Goal: Check status: Check status

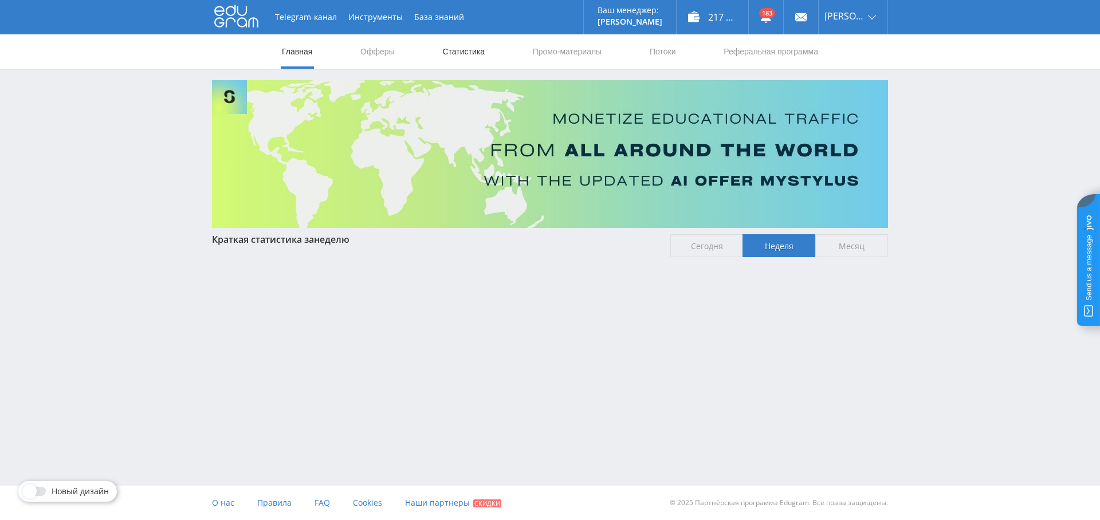
click at [477, 50] on link "Статистика" at bounding box center [463, 51] width 45 height 34
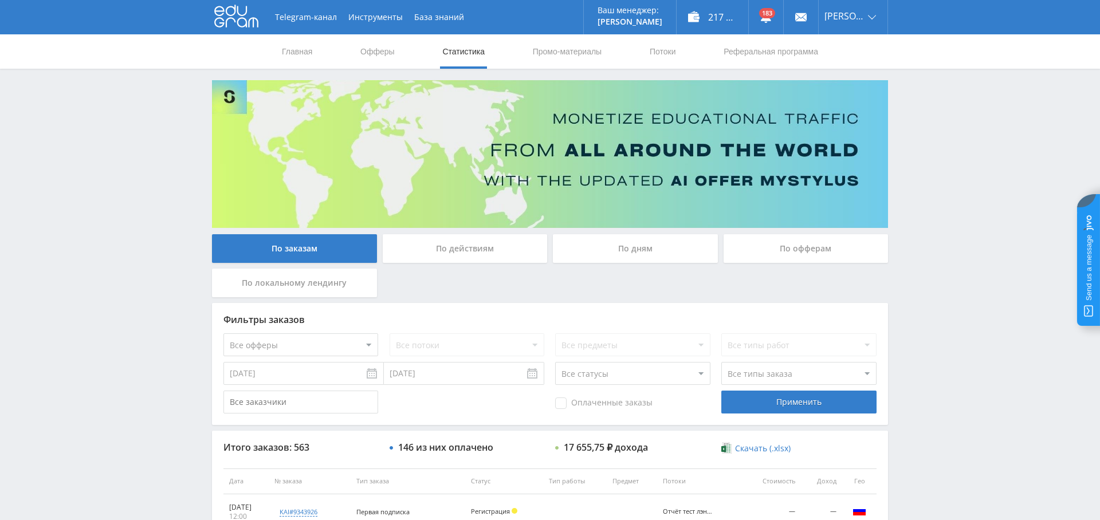
click at [645, 247] on div "По дням" at bounding box center [635, 248] width 165 height 29
click at [0, 0] on input "По дням" at bounding box center [0, 0] width 0 height 0
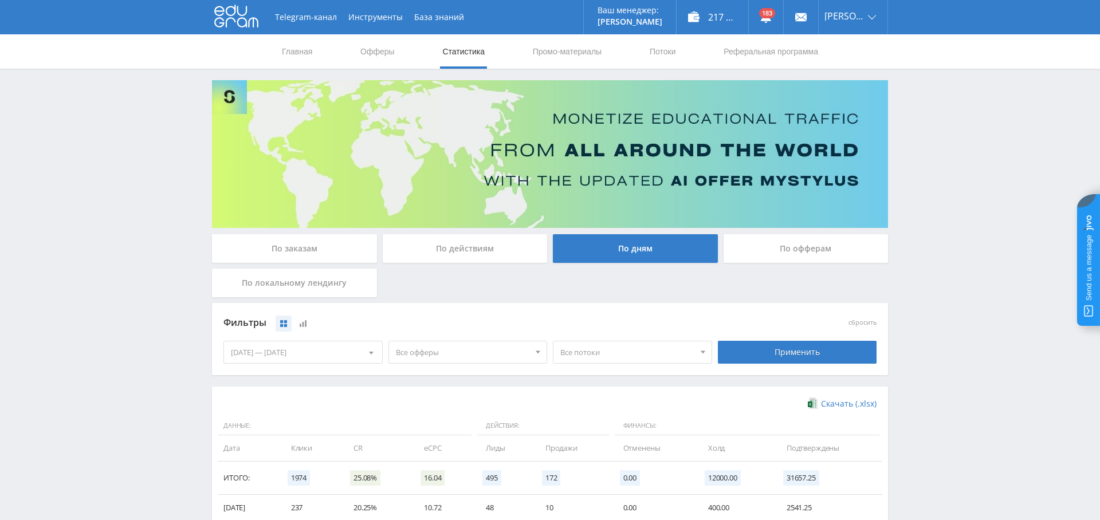
click at [443, 355] on span "Все офферы" at bounding box center [463, 352] width 134 height 22
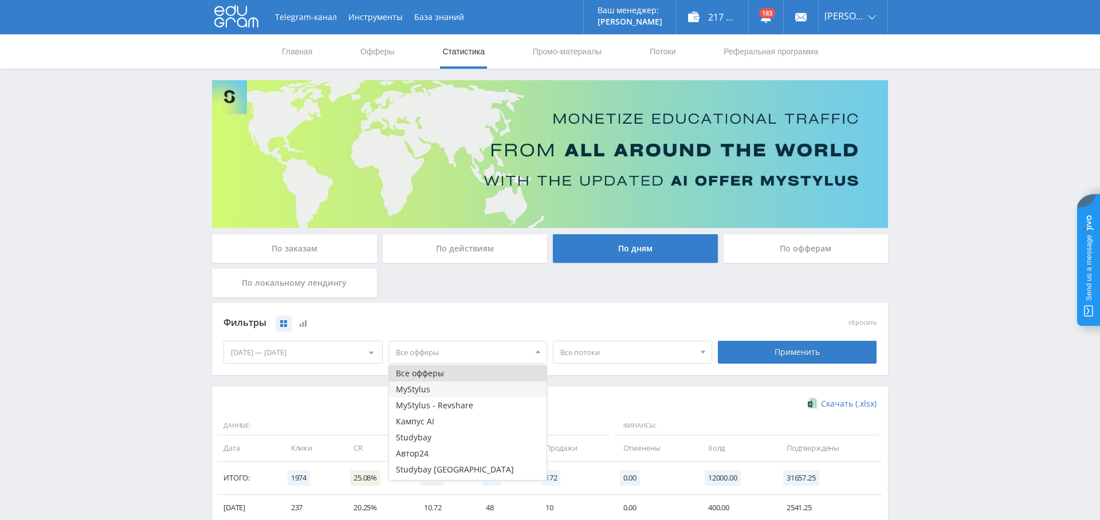
scroll to position [30, 0]
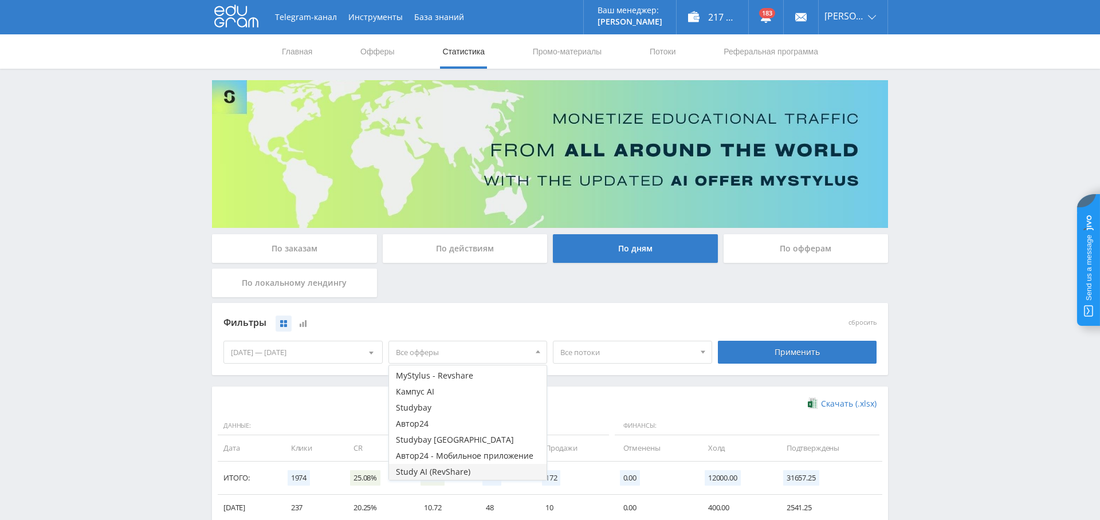
click at [460, 473] on button "Study AI (RevShare)" at bounding box center [468, 472] width 158 height 16
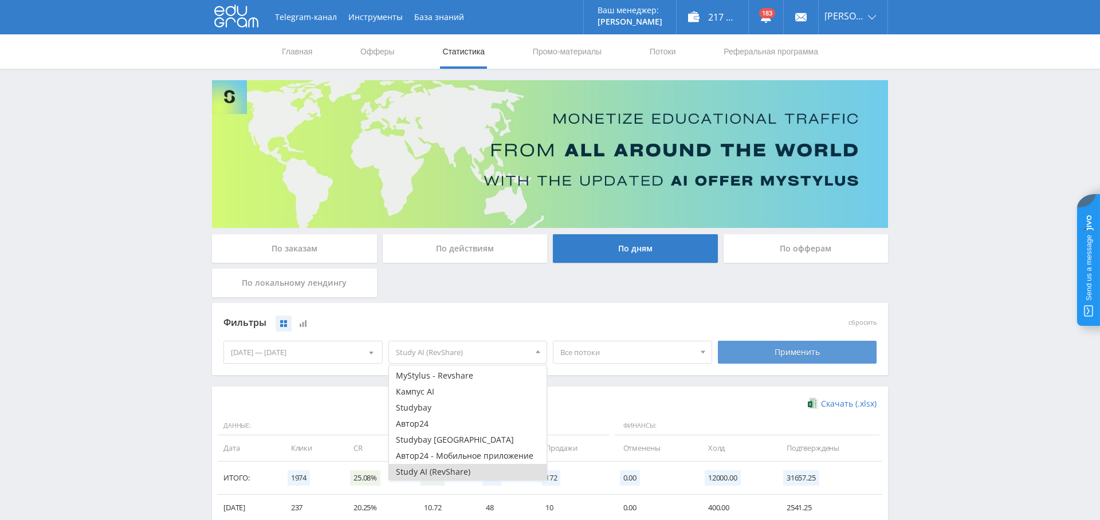
drag, startPoint x: 797, startPoint y: 357, endPoint x: 729, endPoint y: 362, distance: 68.3
click at [797, 357] on div "Применить" at bounding box center [797, 352] width 159 height 23
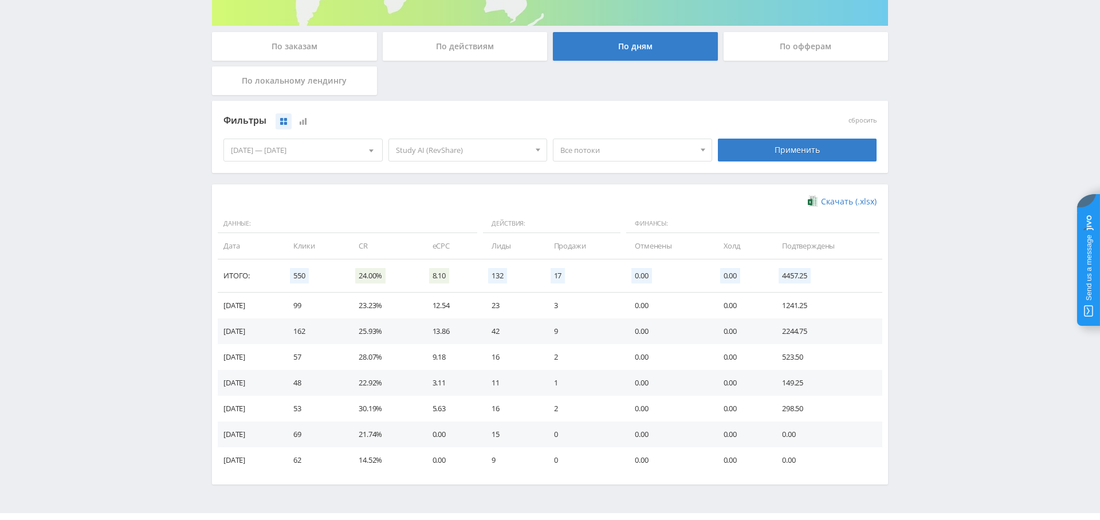
scroll to position [203, 0]
click at [292, 37] on div "По заказам" at bounding box center [294, 46] width 165 height 29
click at [0, 0] on input "По заказам" at bounding box center [0, 0] width 0 height 0
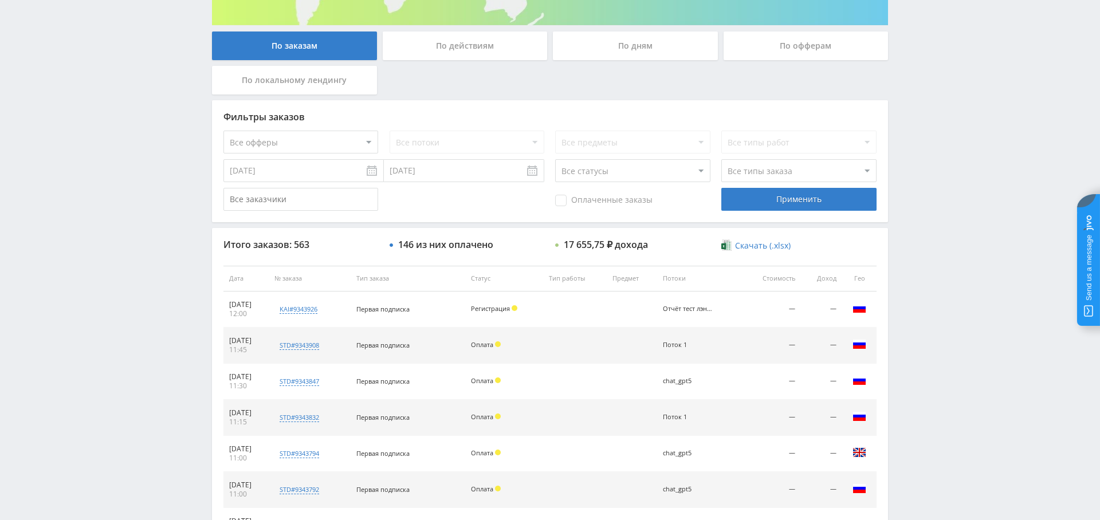
click at [326, 336] on div at bounding box center [550, 461] width 676 height 467
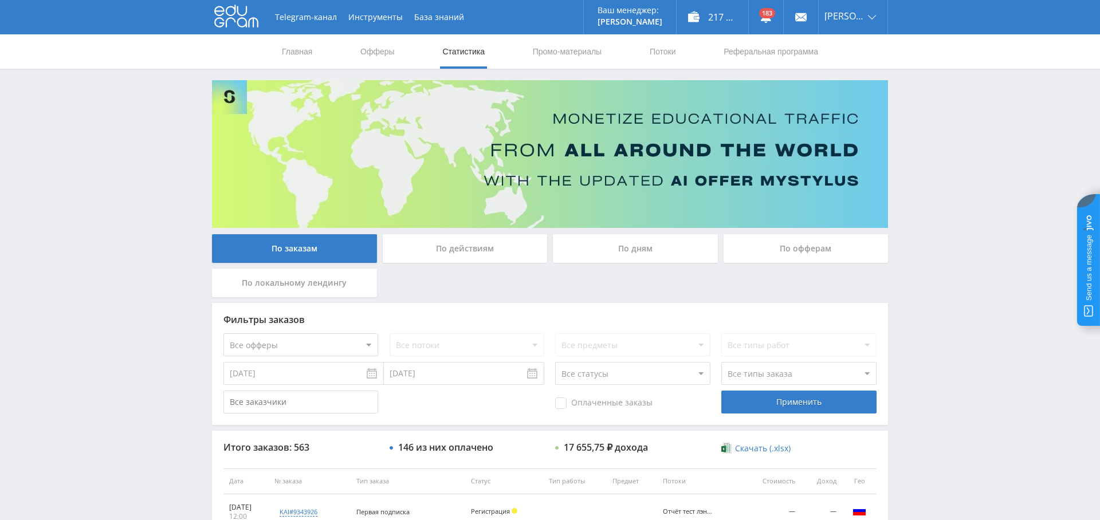
click at [318, 339] on select "Все офферы MyStylus MyStylus - Revshare Кампус AI Studybay Автор24 Studybay Bra…" at bounding box center [300, 344] width 155 height 23
select select "376"
click at [807, 406] on div "Применить" at bounding box center [798, 402] width 155 height 23
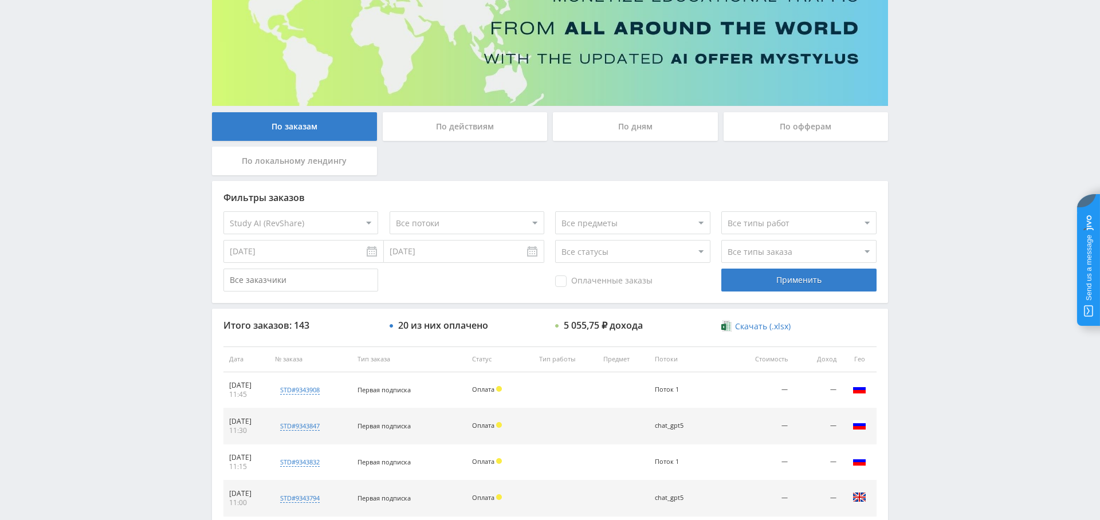
scroll to position [120, 0]
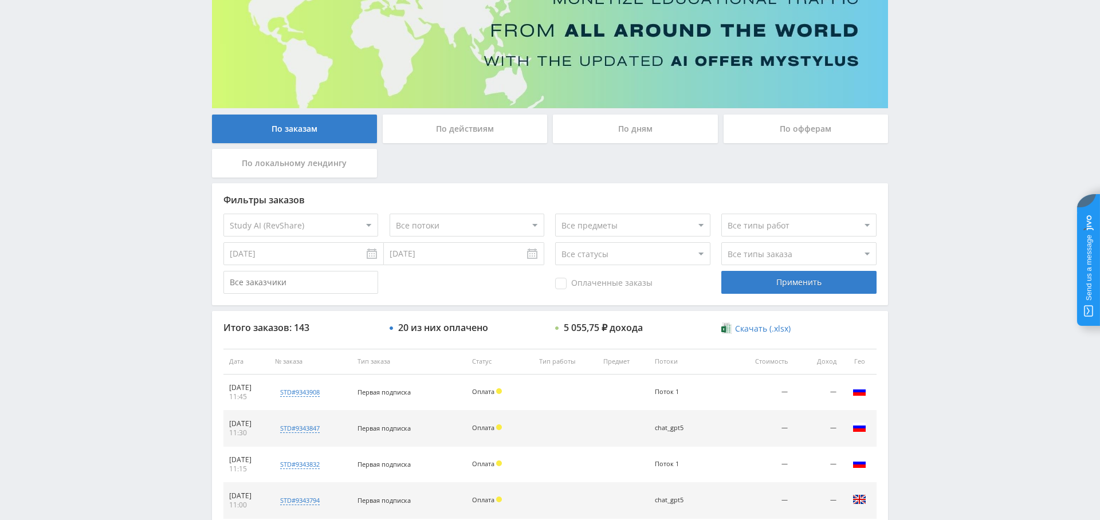
drag, startPoint x: 576, startPoint y: 282, endPoint x: 706, endPoint y: 284, distance: 130.6
click at [576, 282] on span "Оплаченные заказы" at bounding box center [603, 283] width 97 height 11
click at [0, 0] on input "Оплаченные заказы" at bounding box center [0, 0] width 0 height 0
drag, startPoint x: 819, startPoint y: 284, endPoint x: 813, endPoint y: 284, distance: 5.8
click at [819, 284] on div "Применить" at bounding box center [798, 282] width 155 height 23
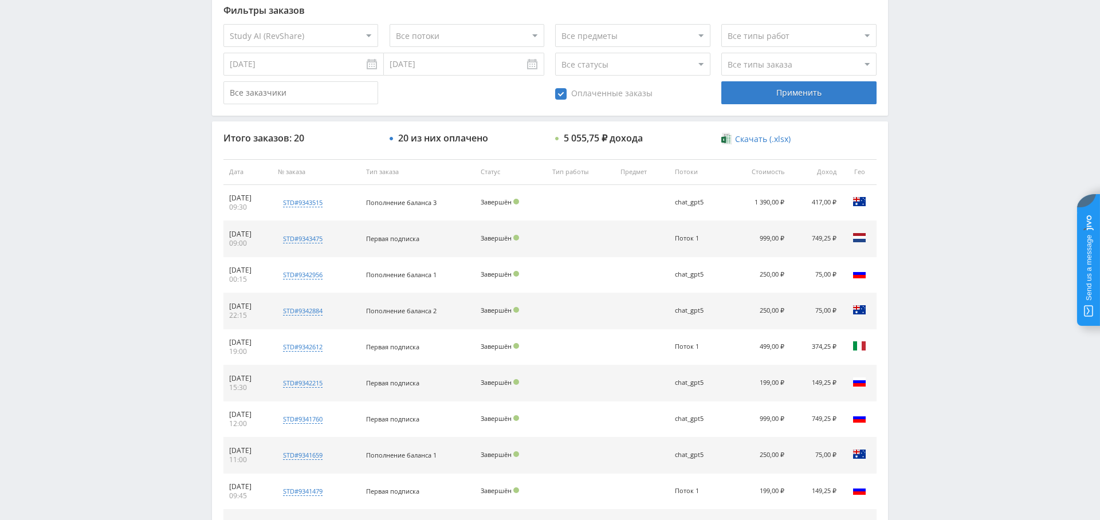
scroll to position [439, 0]
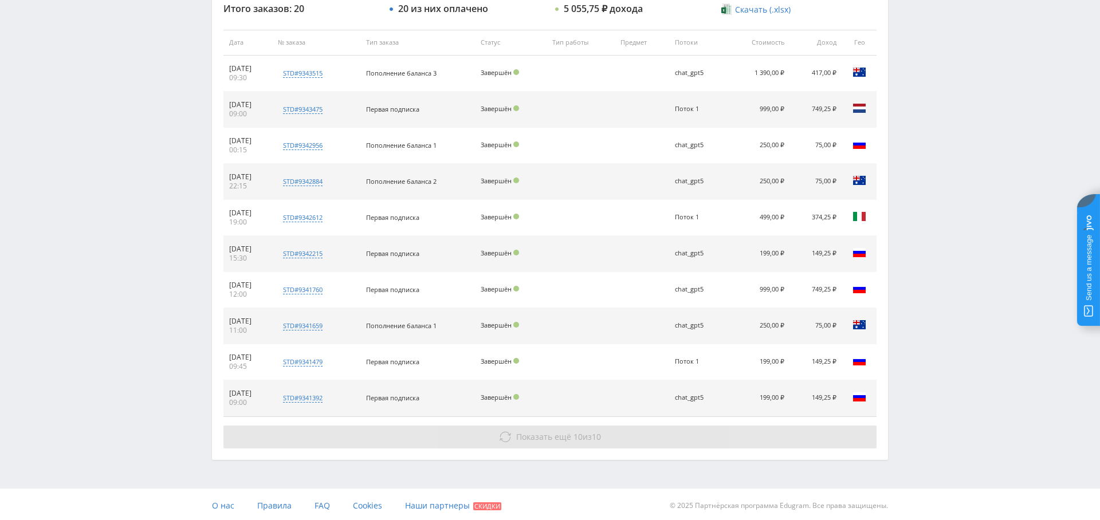
click at [519, 437] on span "Показать ещё" at bounding box center [543, 436] width 55 height 11
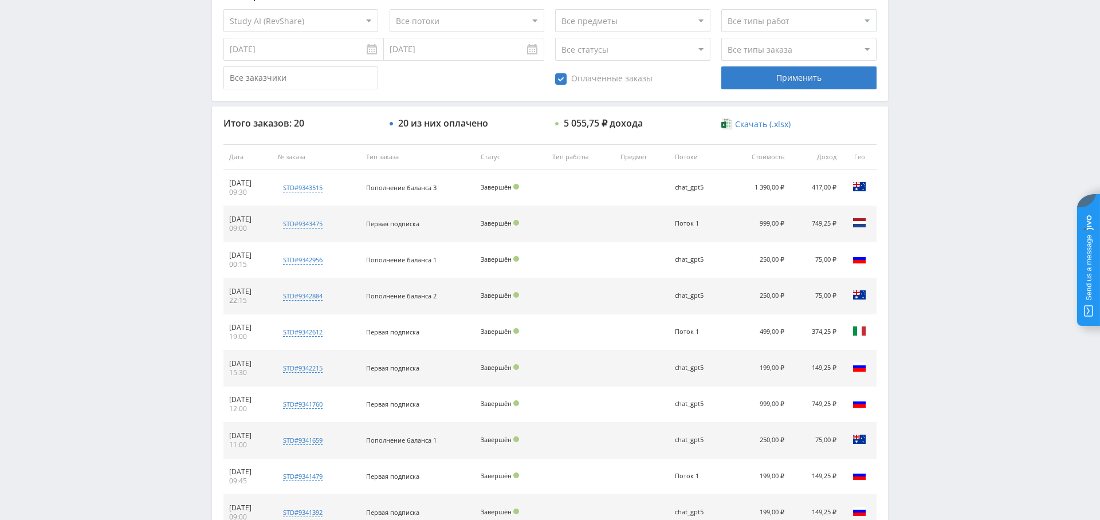
scroll to position [0, 0]
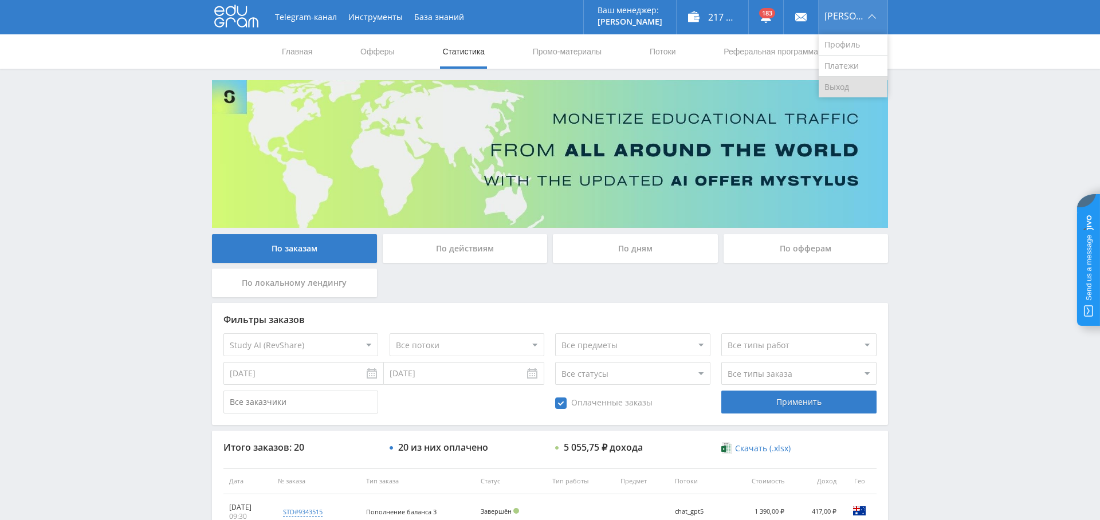
click at [871, 82] on link "Выход" at bounding box center [853, 87] width 69 height 21
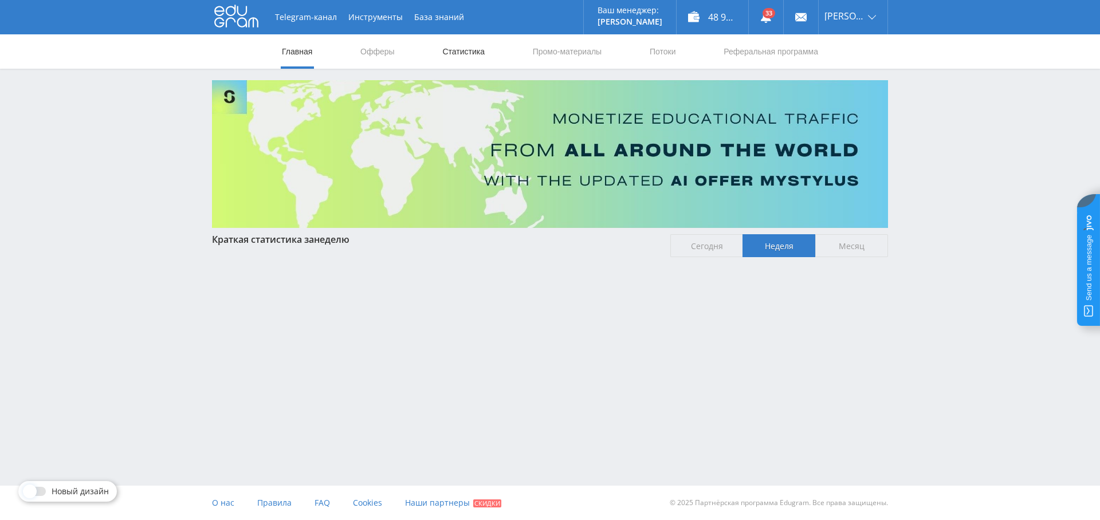
click at [469, 53] on link "Статистика" at bounding box center [463, 51] width 45 height 34
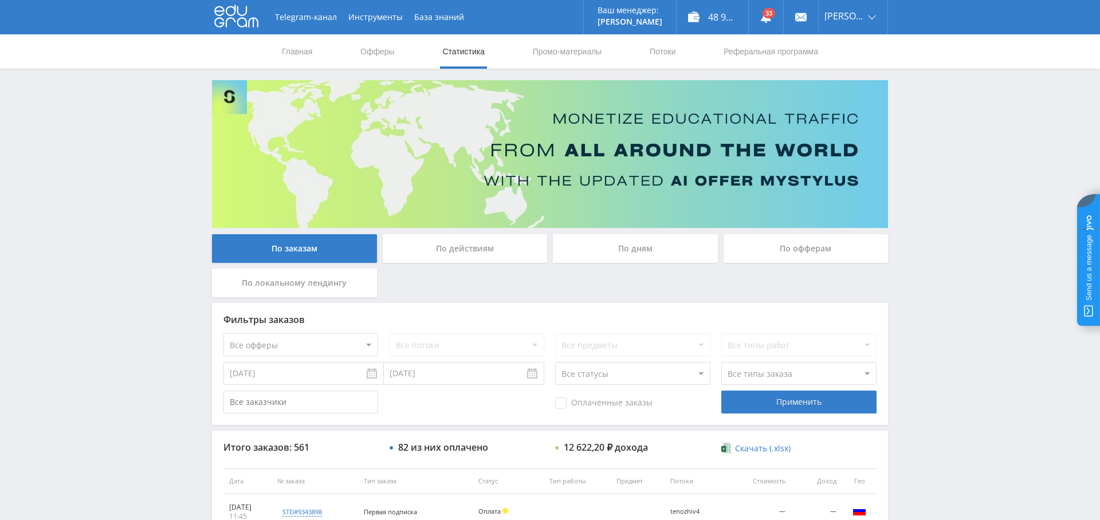
click at [319, 348] on select "Все офферы MyStylus MyStylus - Revshare Кампус AI Studybay Автор24 Studybay Bra…" at bounding box center [300, 344] width 155 height 23
select select "376"
drag, startPoint x: 578, startPoint y: 407, endPoint x: 610, endPoint y: 406, distance: 31.5
click at [577, 407] on span "Оплаченные заказы" at bounding box center [603, 403] width 97 height 11
click at [0, 0] on input "Оплаченные заказы" at bounding box center [0, 0] width 0 height 0
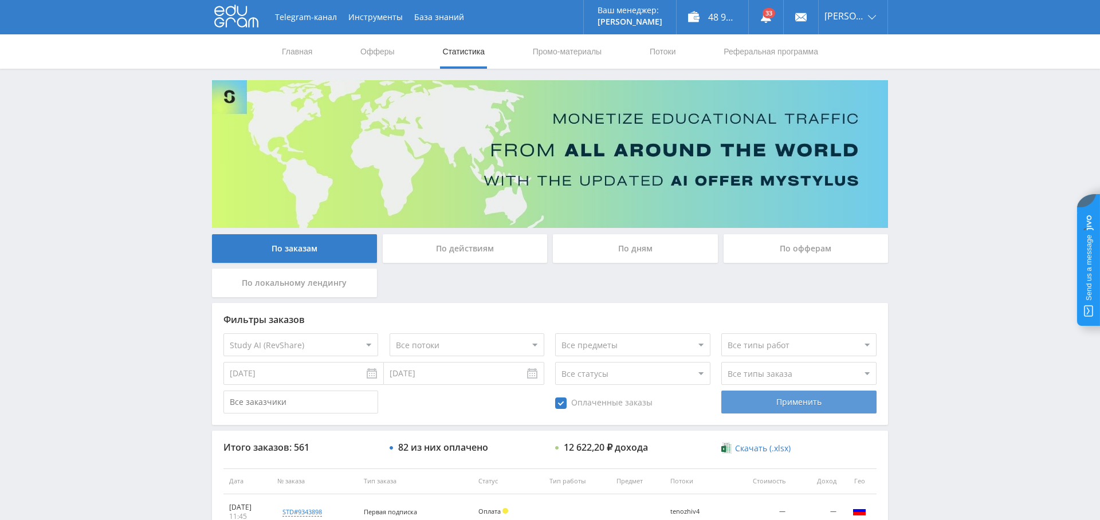
click at [726, 408] on div "Применить" at bounding box center [798, 402] width 155 height 23
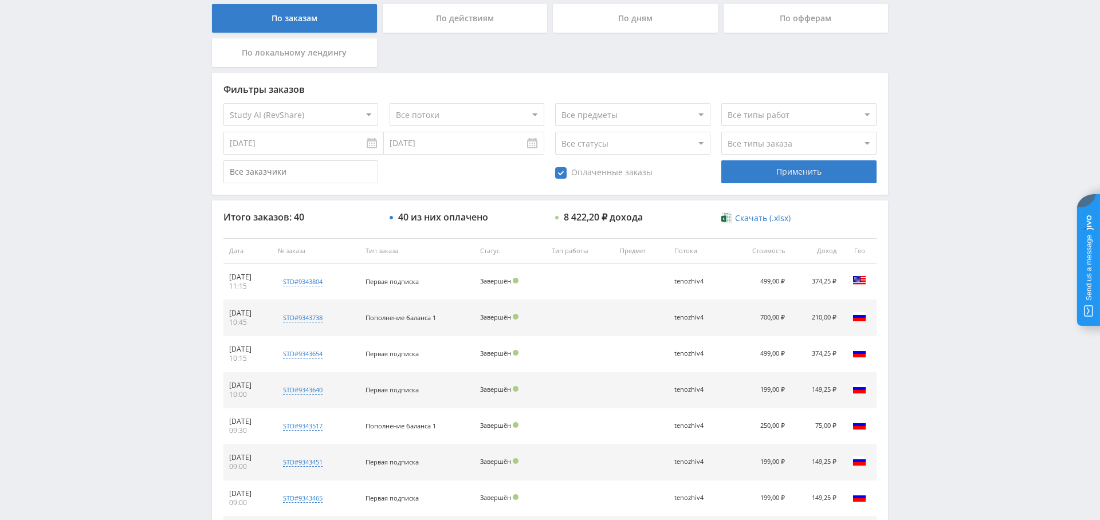
scroll to position [230, 0]
click at [765, 140] on select "Все типы заказа [PERSON_NAME] Новый заказ" at bounding box center [798, 143] width 155 height 23
select select "2"
click at [721, 132] on select "Все типы заказа [PERSON_NAME] Новый заказ" at bounding box center [798, 143] width 155 height 23
click at [789, 175] on div "Применить" at bounding box center [798, 172] width 155 height 23
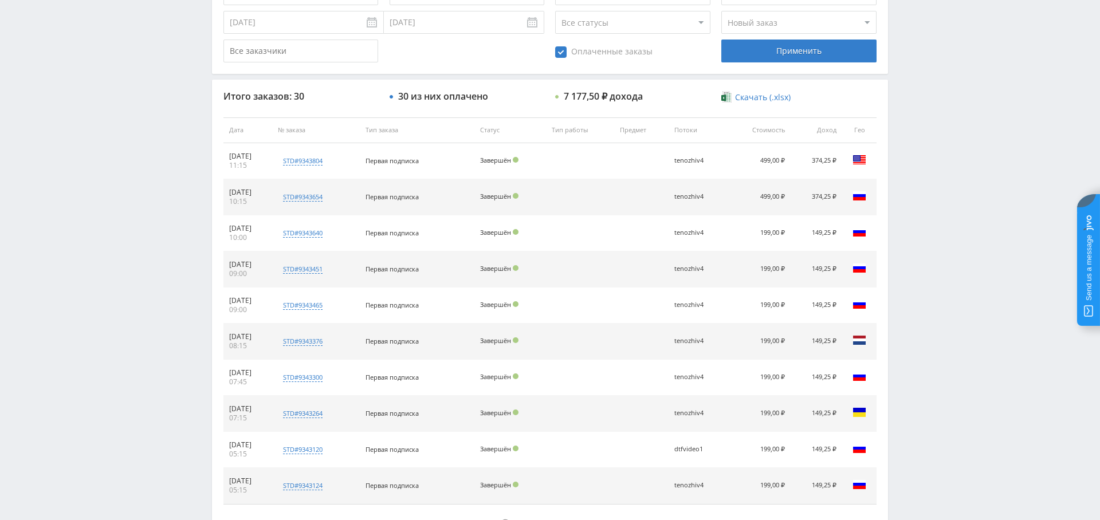
scroll to position [388, 0]
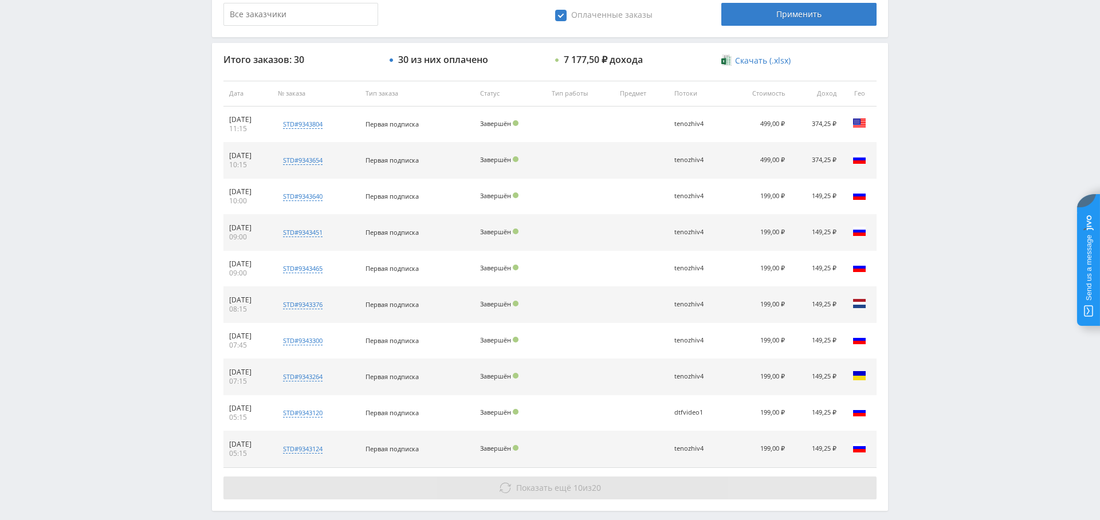
click at [528, 477] on button "Показать ещё 10 из 20" at bounding box center [549, 488] width 653 height 23
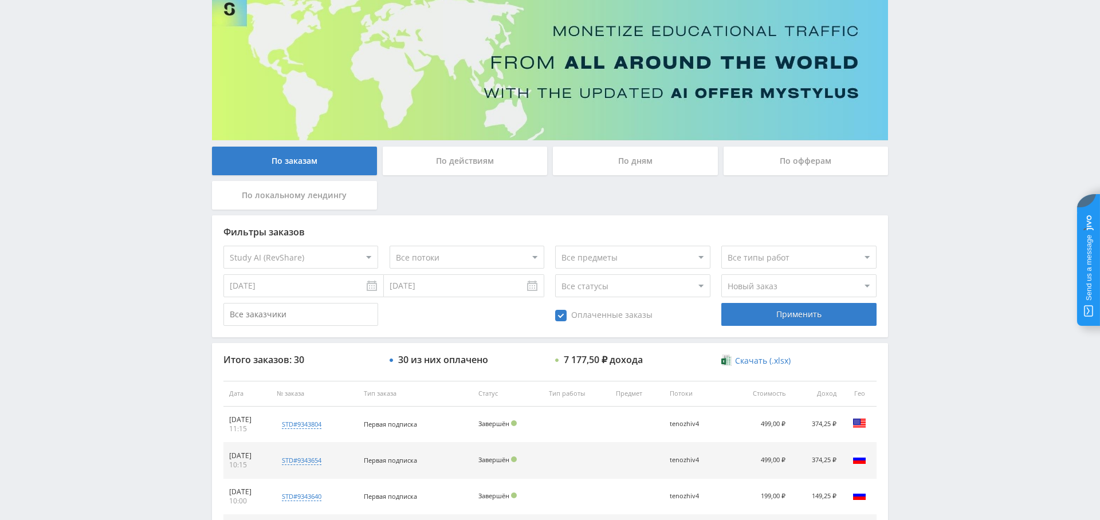
scroll to position [0, 0]
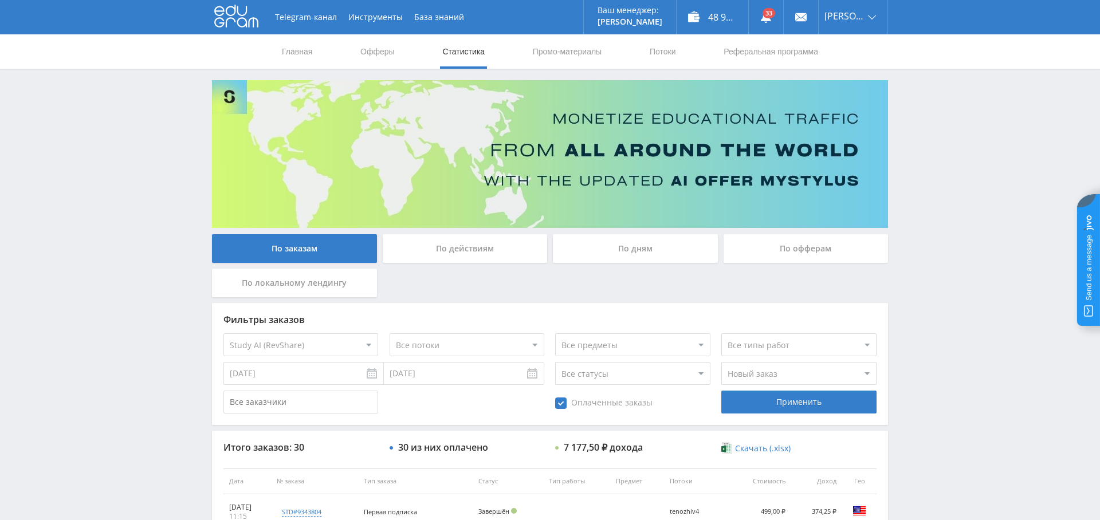
click at [612, 266] on div "По дням" at bounding box center [635, 251] width 171 height 34
click at [612, 255] on div "По дням" at bounding box center [635, 248] width 165 height 29
click at [0, 0] on input "По дням" at bounding box center [0, 0] width 0 height 0
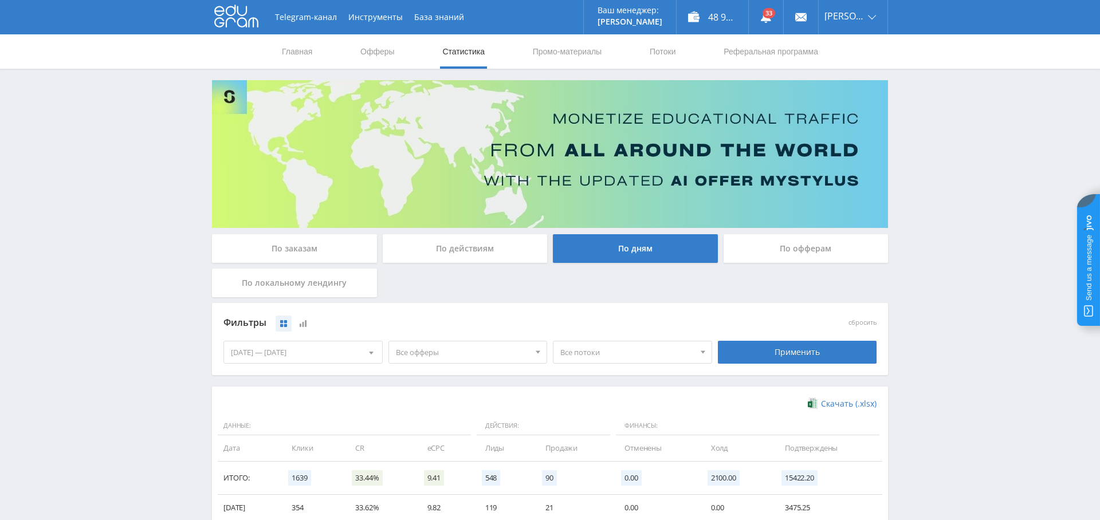
click at [451, 348] on span "Все офферы" at bounding box center [463, 352] width 134 height 22
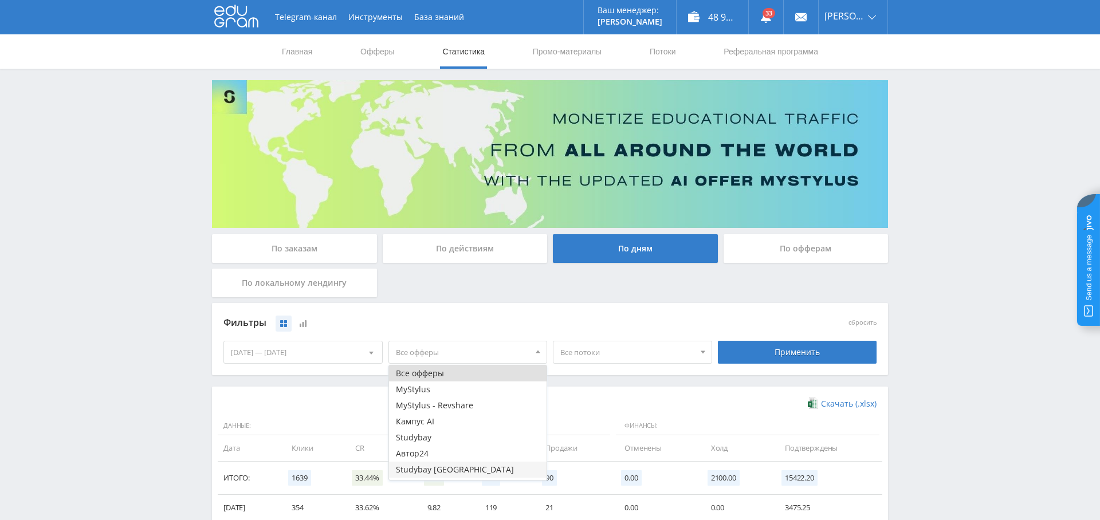
scroll to position [14, 0]
click at [458, 467] on button "Study AI (RevShare)" at bounding box center [468, 472] width 158 height 16
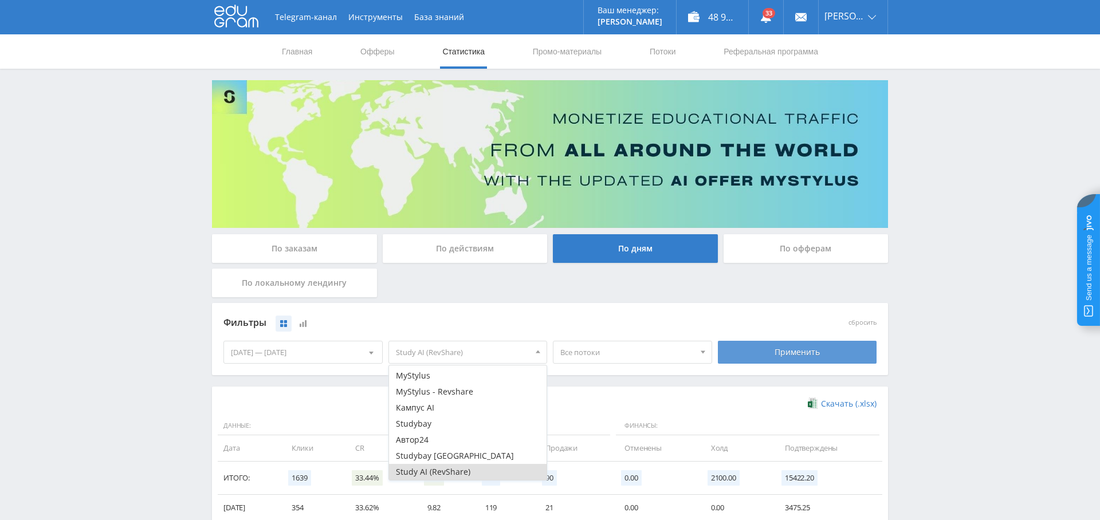
click at [768, 355] on div "Применить" at bounding box center [797, 352] width 159 height 23
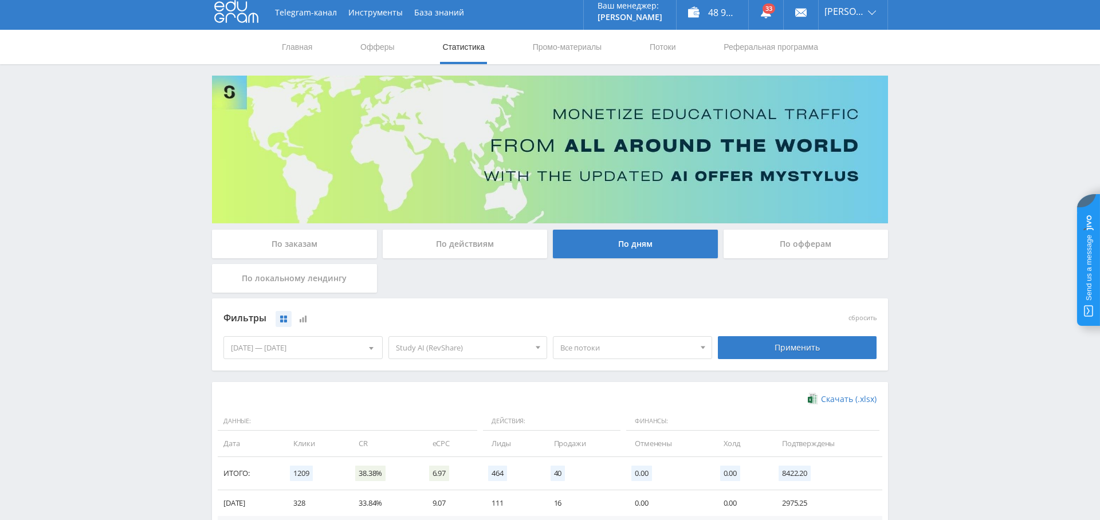
scroll to position [0, 0]
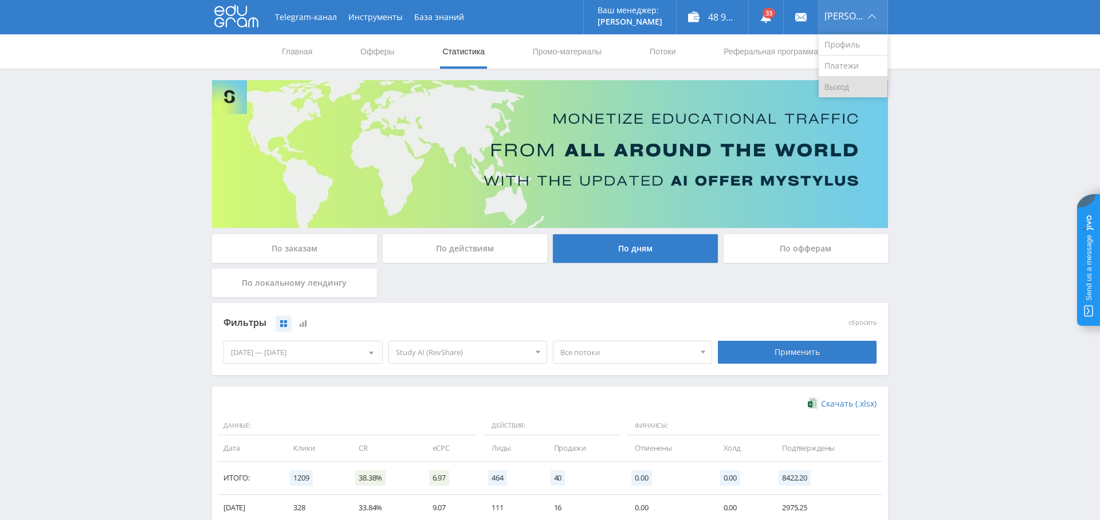
click at [857, 92] on link "Выход" at bounding box center [853, 87] width 69 height 21
